Goal: Navigation & Orientation: Find specific page/section

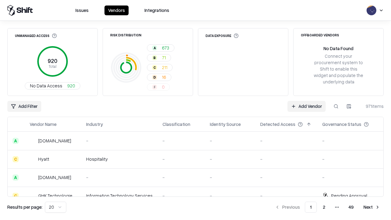
click at [56, 207] on html "Issues Vendors Integrations Unmanaged Access 920 Total No Data Access 920 Risk …" at bounding box center [195, 110] width 391 height 220
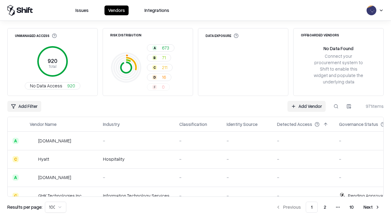
click at [372, 207] on button "Next" at bounding box center [372, 207] width 24 height 11
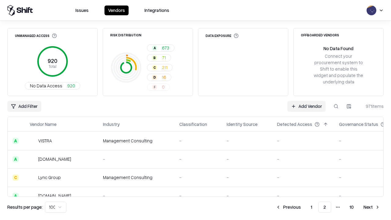
click at [372, 207] on button "Next" at bounding box center [372, 207] width 24 height 11
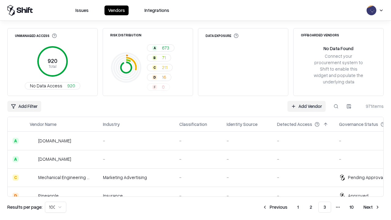
click at [372, 207] on button "Next" at bounding box center [372, 207] width 24 height 11
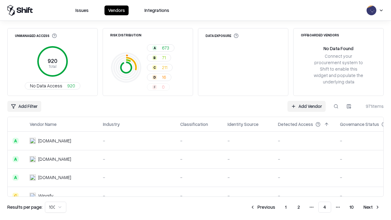
click at [372, 207] on button "Next" at bounding box center [372, 207] width 24 height 11
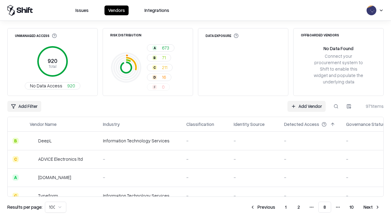
click at [372, 207] on button "Next" at bounding box center [372, 207] width 24 height 11
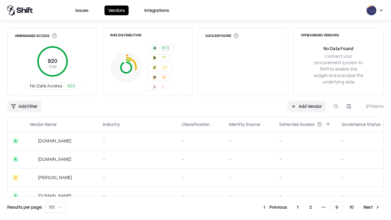
click at [372, 207] on button "Next" at bounding box center [372, 207] width 24 height 11
click at [288, 207] on button "Previous" at bounding box center [288, 207] width 32 height 11
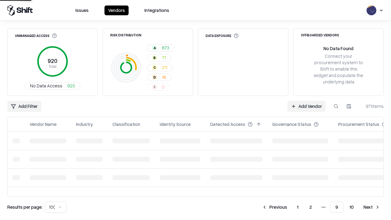
click at [275, 207] on button "Previous" at bounding box center [275, 207] width 32 height 11
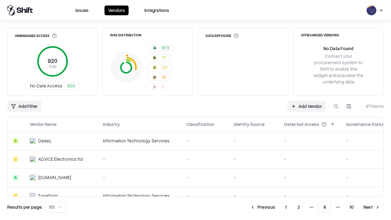
click at [263, 207] on button "Previous" at bounding box center [263, 207] width 32 height 11
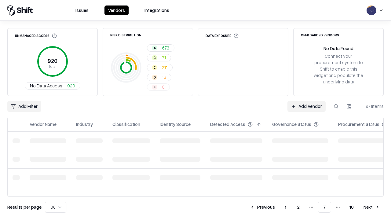
click at [262, 207] on button "Previous" at bounding box center [262, 207] width 32 height 11
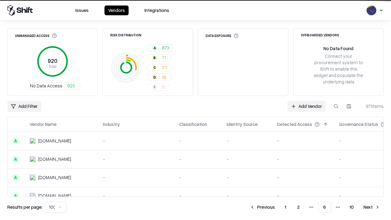
click at [262, 207] on button "Previous" at bounding box center [262, 207] width 32 height 11
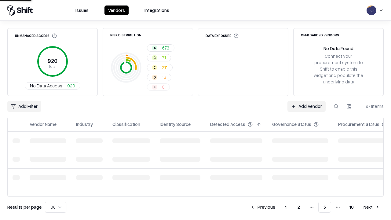
click at [263, 207] on button "Previous" at bounding box center [263, 207] width 32 height 11
